Goal: Information Seeking & Learning: Understand process/instructions

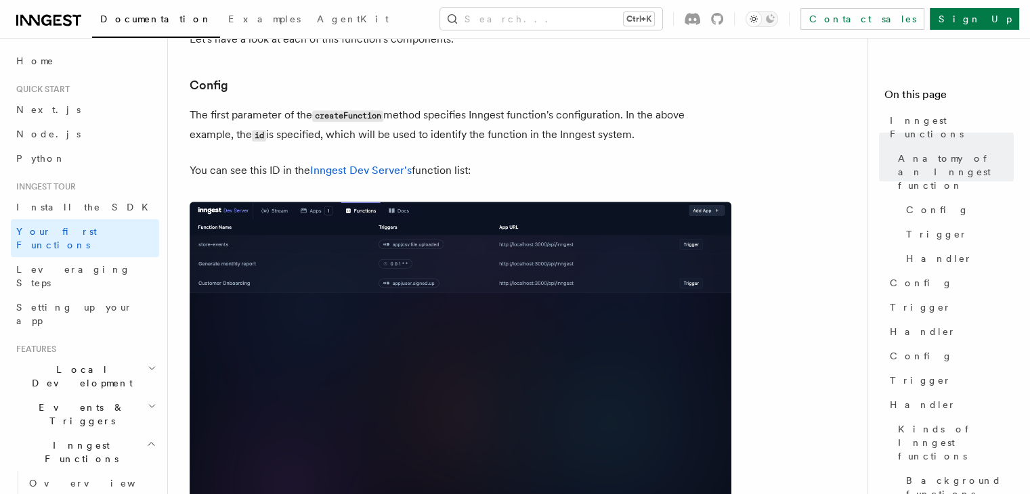
scroll to position [812, 0]
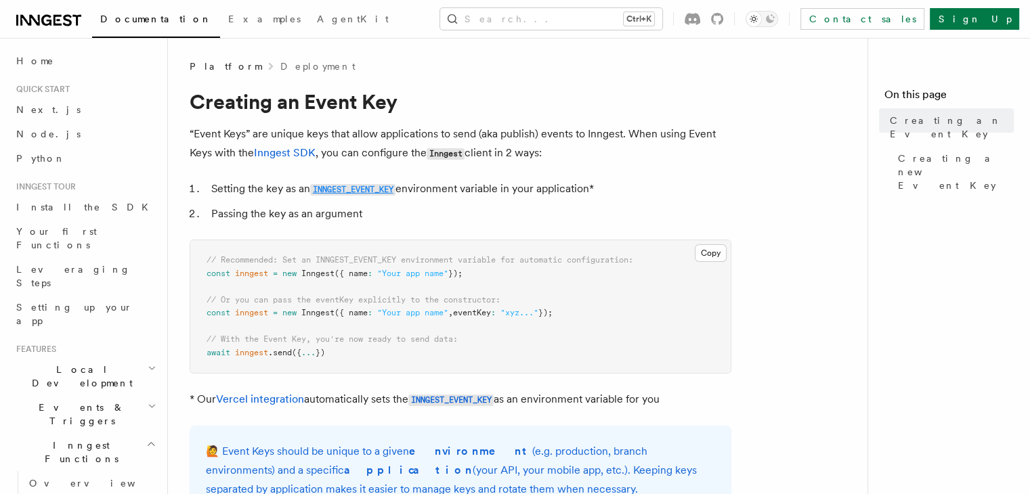
click at [355, 190] on code "INNGEST_EVENT_KEY" at bounding box center [352, 190] width 85 height 12
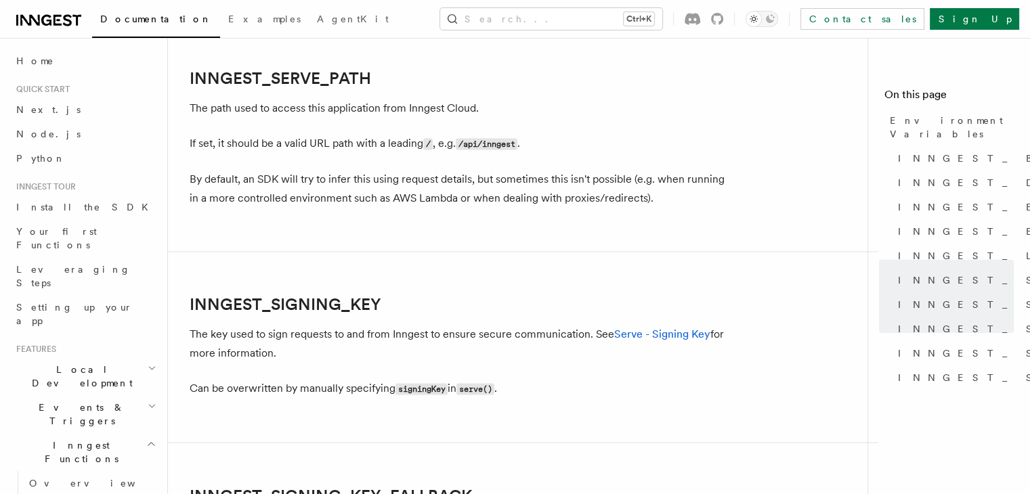
scroll to position [2221, 0]
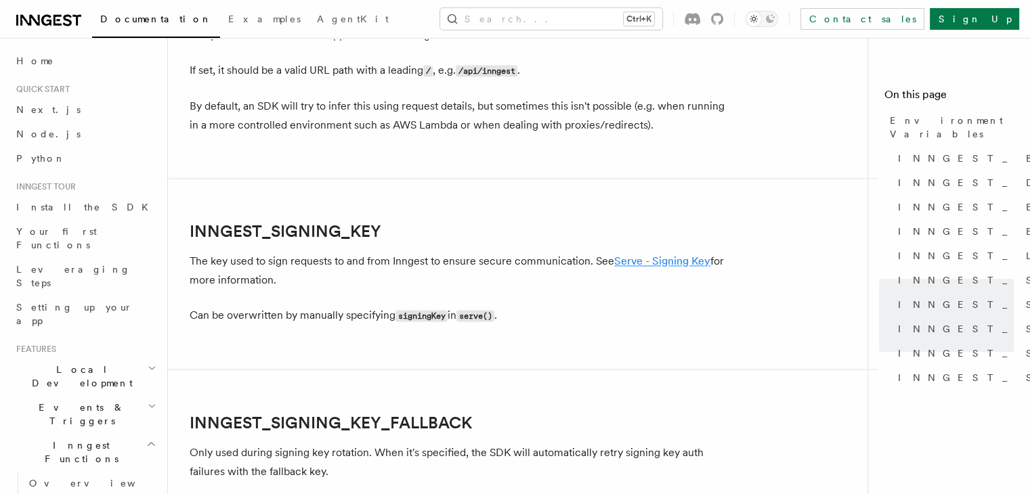
click at [666, 267] on link "Serve - Signing Key" at bounding box center [662, 261] width 96 height 13
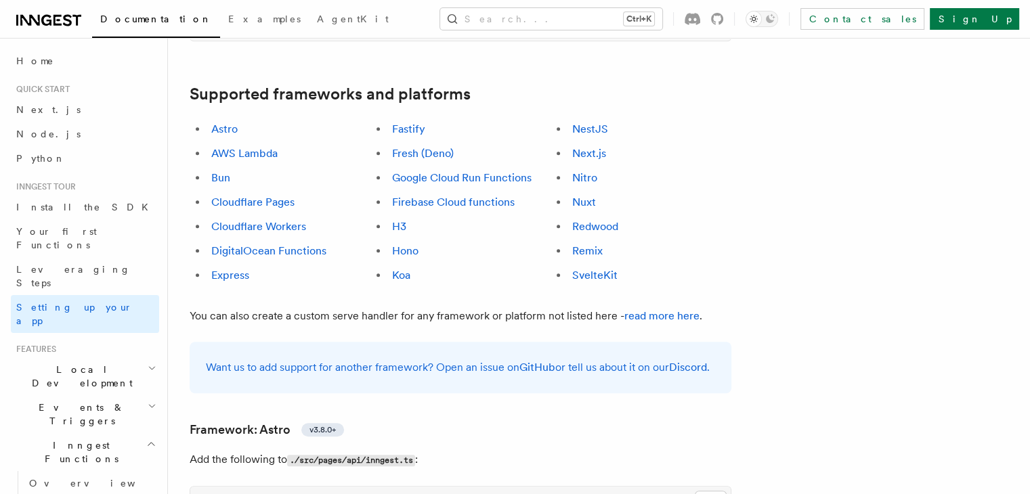
scroll to position [812, 0]
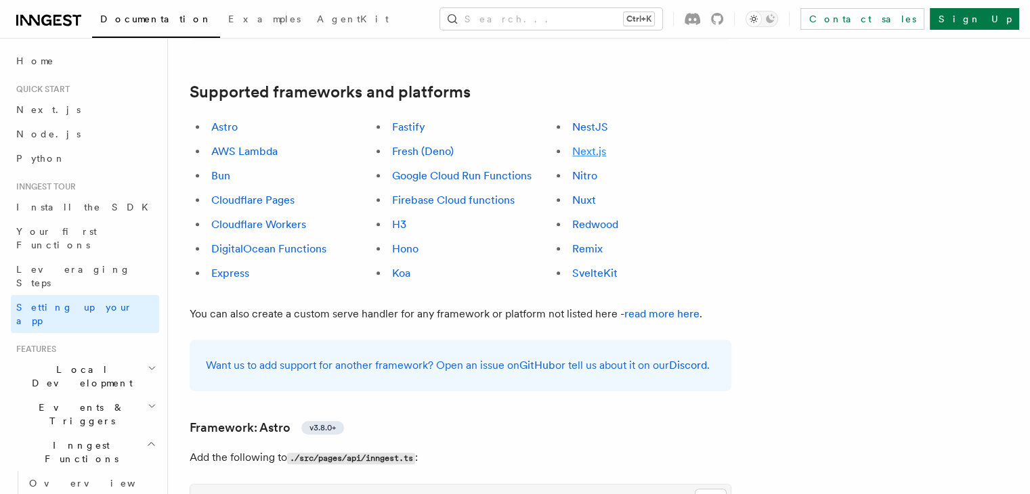
click at [606, 145] on link "Next.js" at bounding box center [589, 151] width 34 height 13
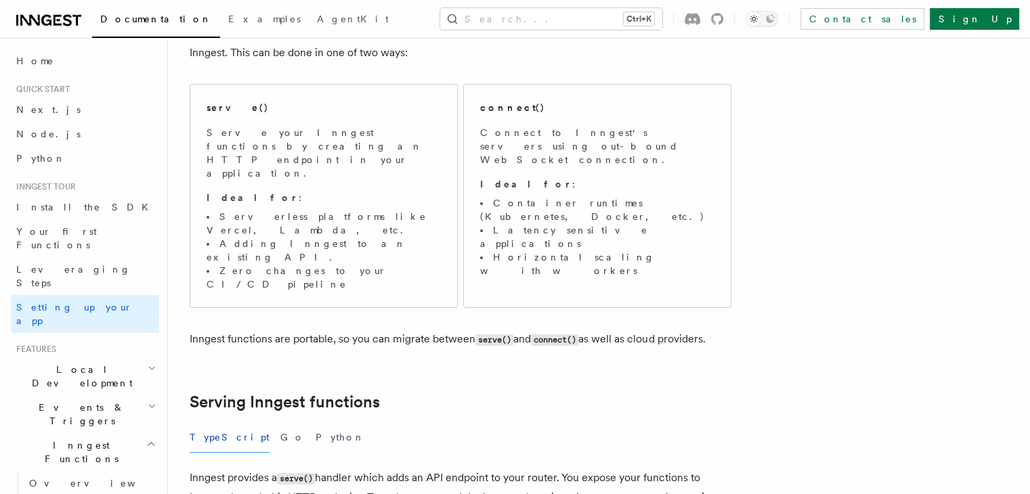
scroll to position [96, 0]
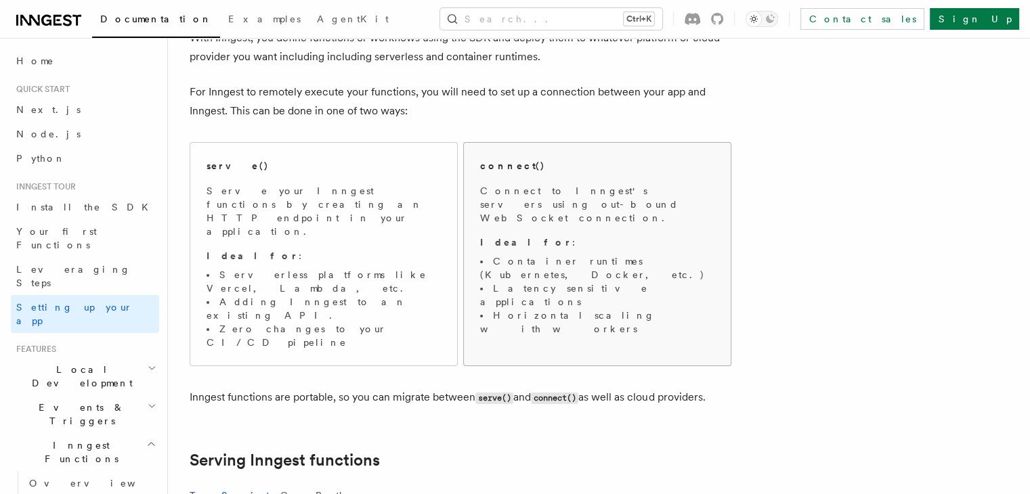
click at [546, 217] on span "Connect to Inngest's servers using out-bound WebSocket connection. Ideal for : …" at bounding box center [597, 260] width 234 height 152
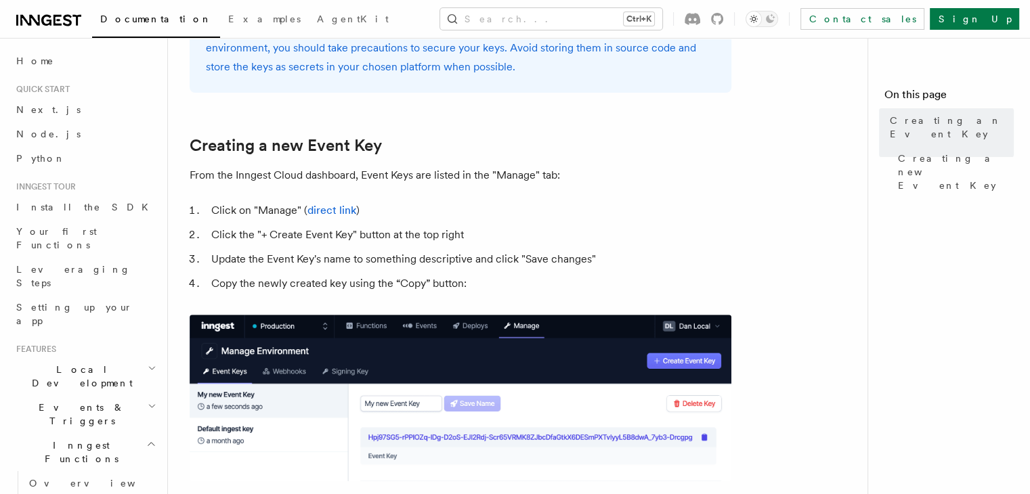
scroll to position [542, 0]
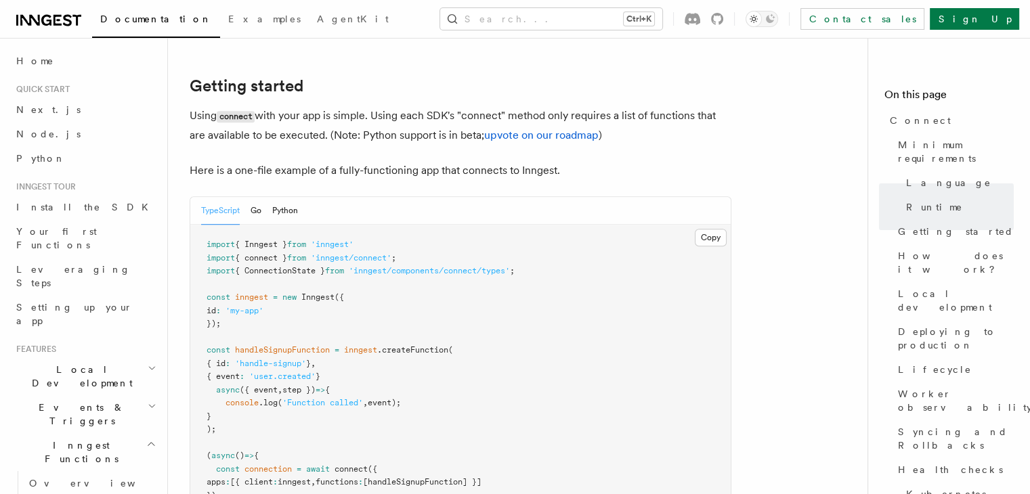
scroll to position [880, 0]
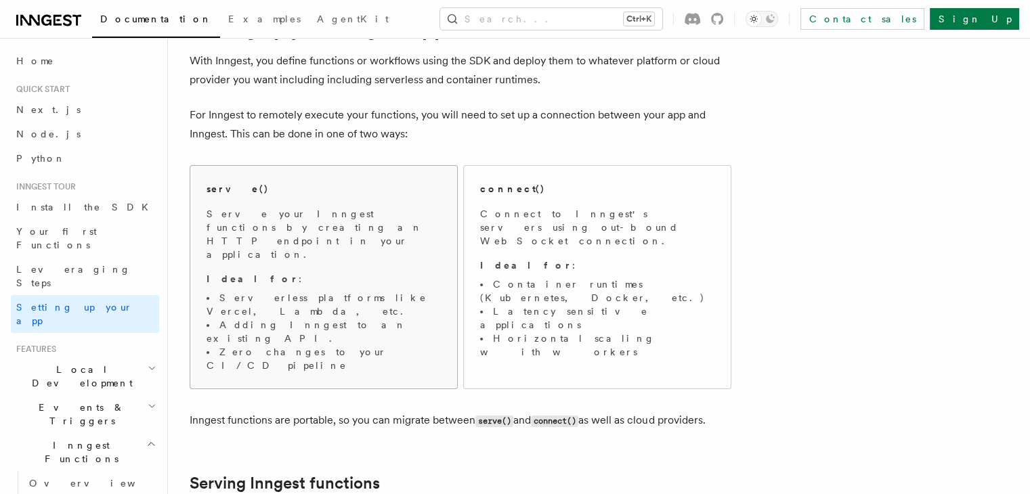
click at [309, 213] on p "Serve your Inngest functions by creating an HTTP endpoint in your application." at bounding box center [323, 234] width 234 height 54
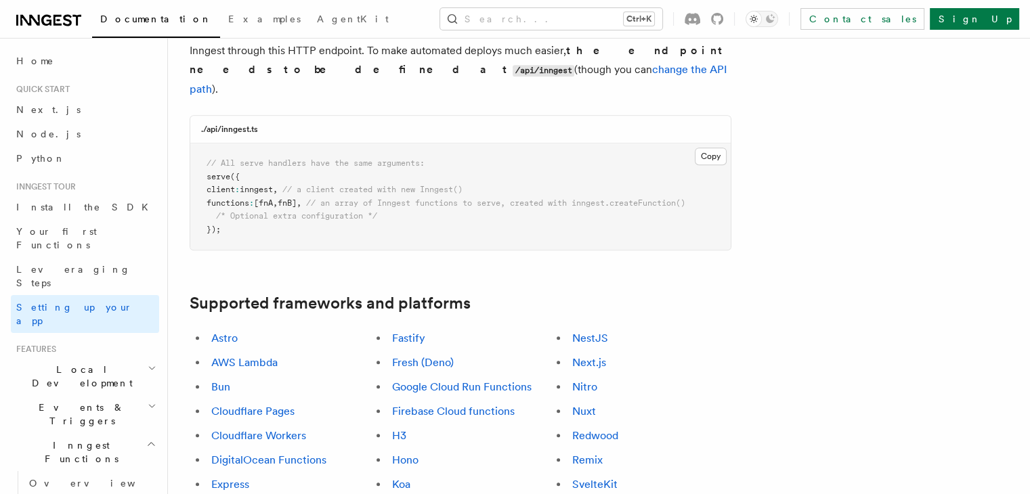
scroll to position [685, 0]
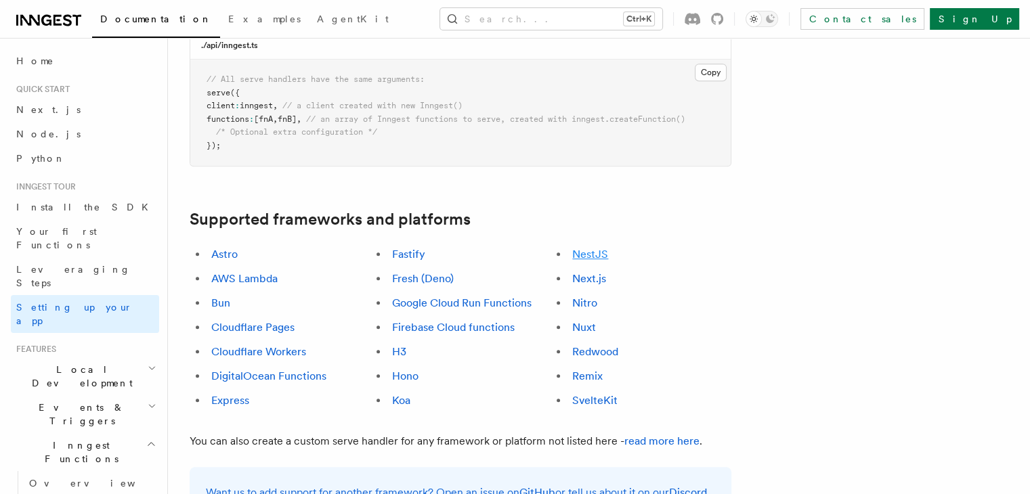
click at [608, 248] on link "NestJS" at bounding box center [590, 254] width 36 height 13
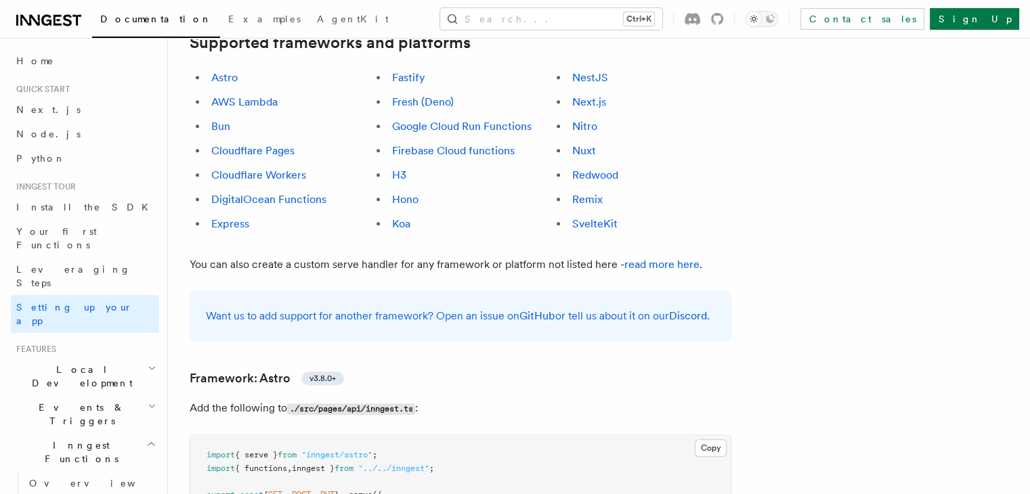
scroll to position [694, 0]
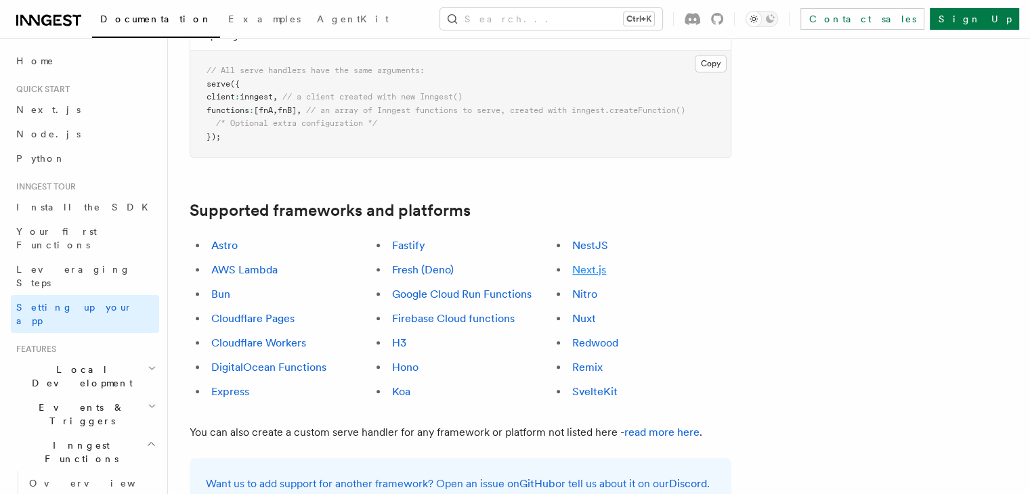
click at [606, 263] on link "Next.js" at bounding box center [589, 269] width 34 height 13
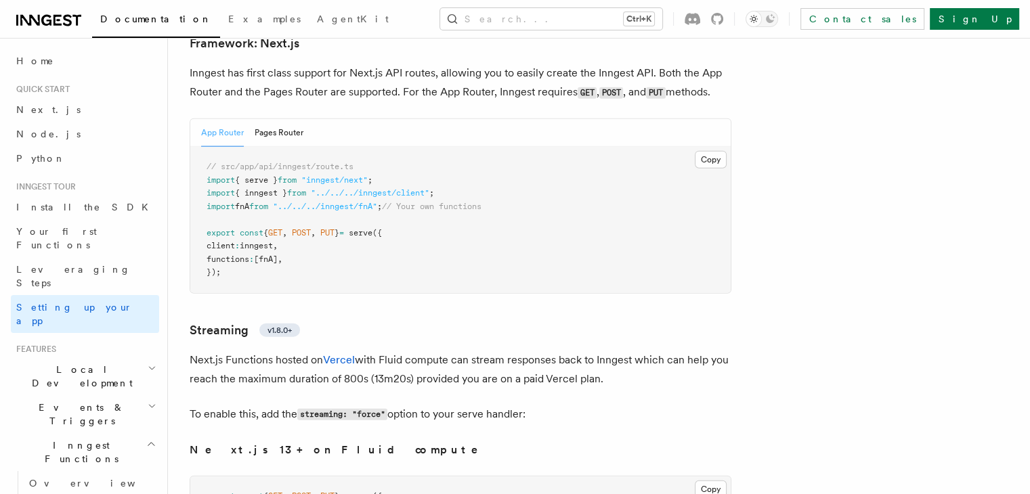
scroll to position [8221, 0]
